Goal: Information Seeking & Learning: Learn about a topic

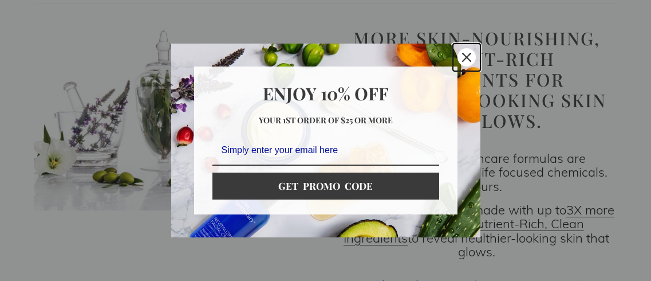
click at [467, 53] on icon "close icon" at bounding box center [466, 57] width 9 height 9
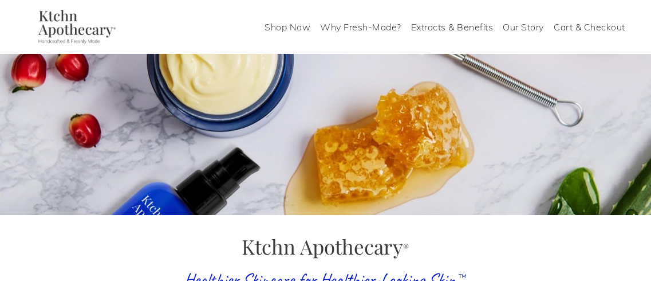
click at [378, 25] on link "Why Fresh-Made?" at bounding box center [360, 27] width 81 height 18
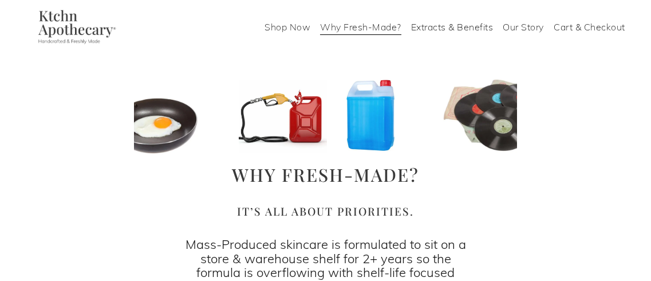
click at [506, 27] on link "Our Story" at bounding box center [523, 27] width 41 height 18
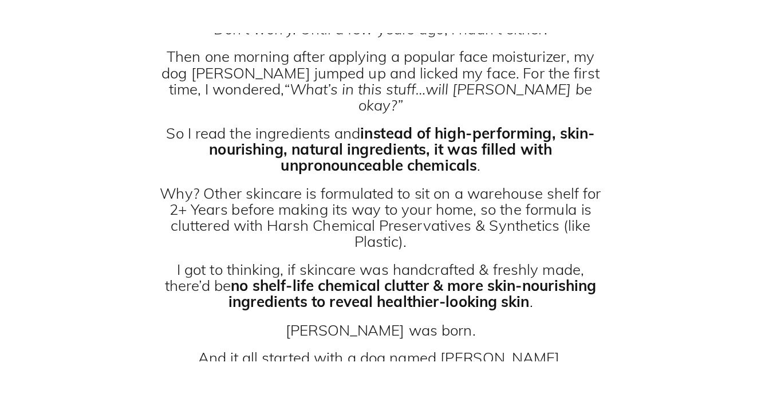
scroll to position [325, 0]
